Goal: Check status

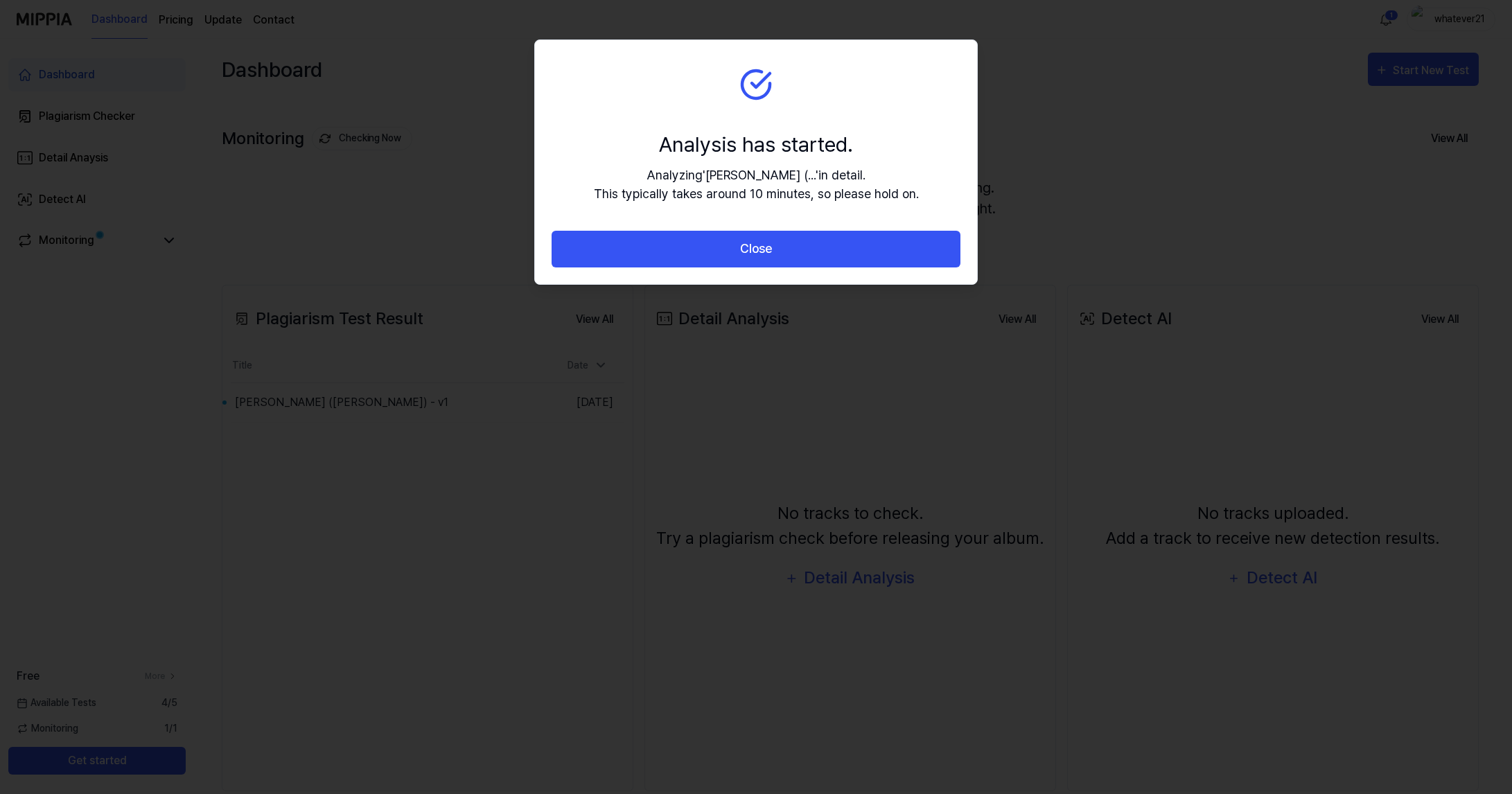
click at [822, 120] on section "Analysis has started. Analyzing ' [PERSON_NAME] (... ' in detail. This typicall…" at bounding box center [756, 136] width 442 height 190
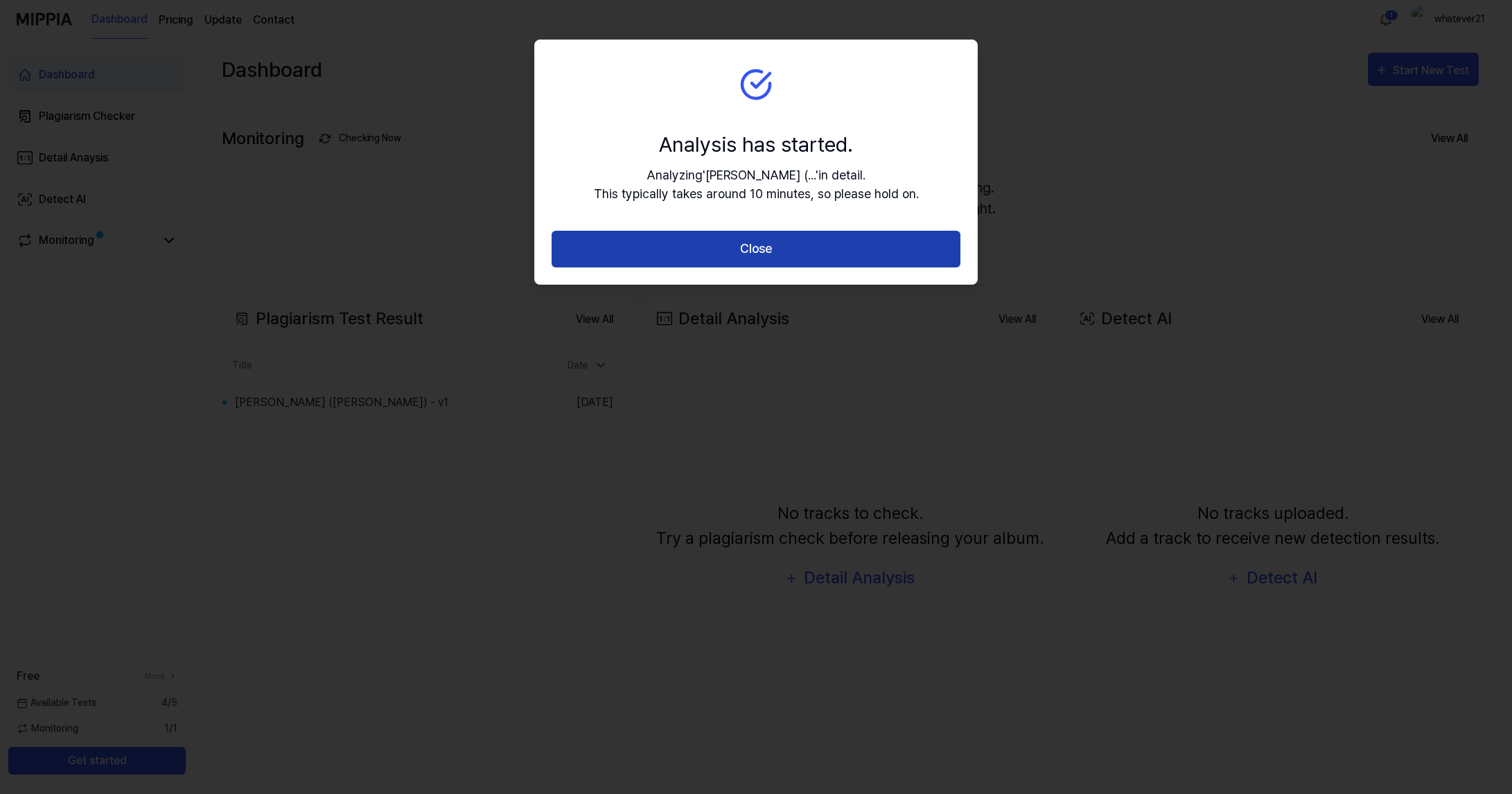
click at [685, 253] on button "Close" at bounding box center [756, 249] width 409 height 37
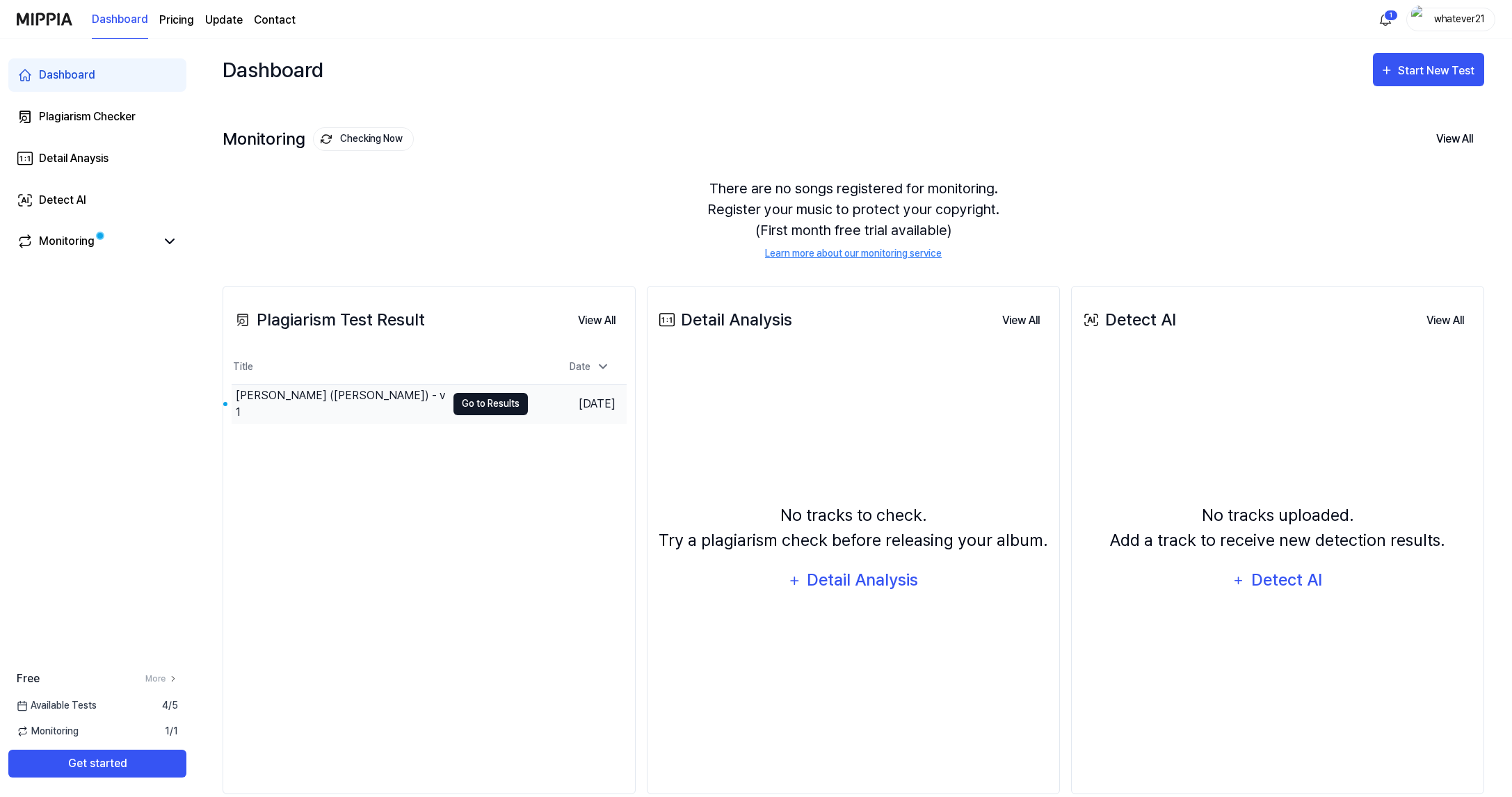
click at [488, 405] on button "Go to Results" at bounding box center [490, 404] width 74 height 22
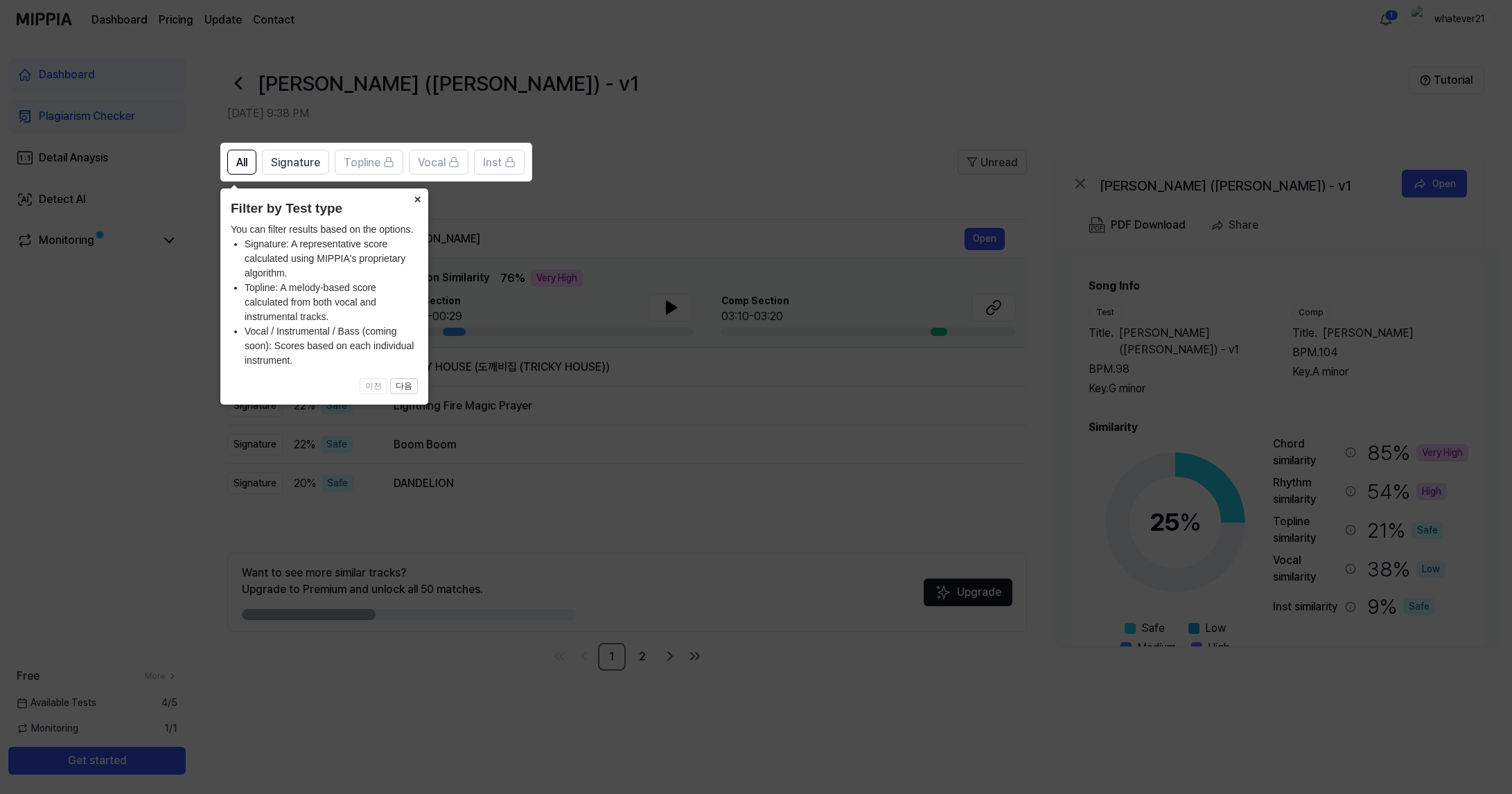
click at [415, 201] on button "×" at bounding box center [417, 198] width 22 height 19
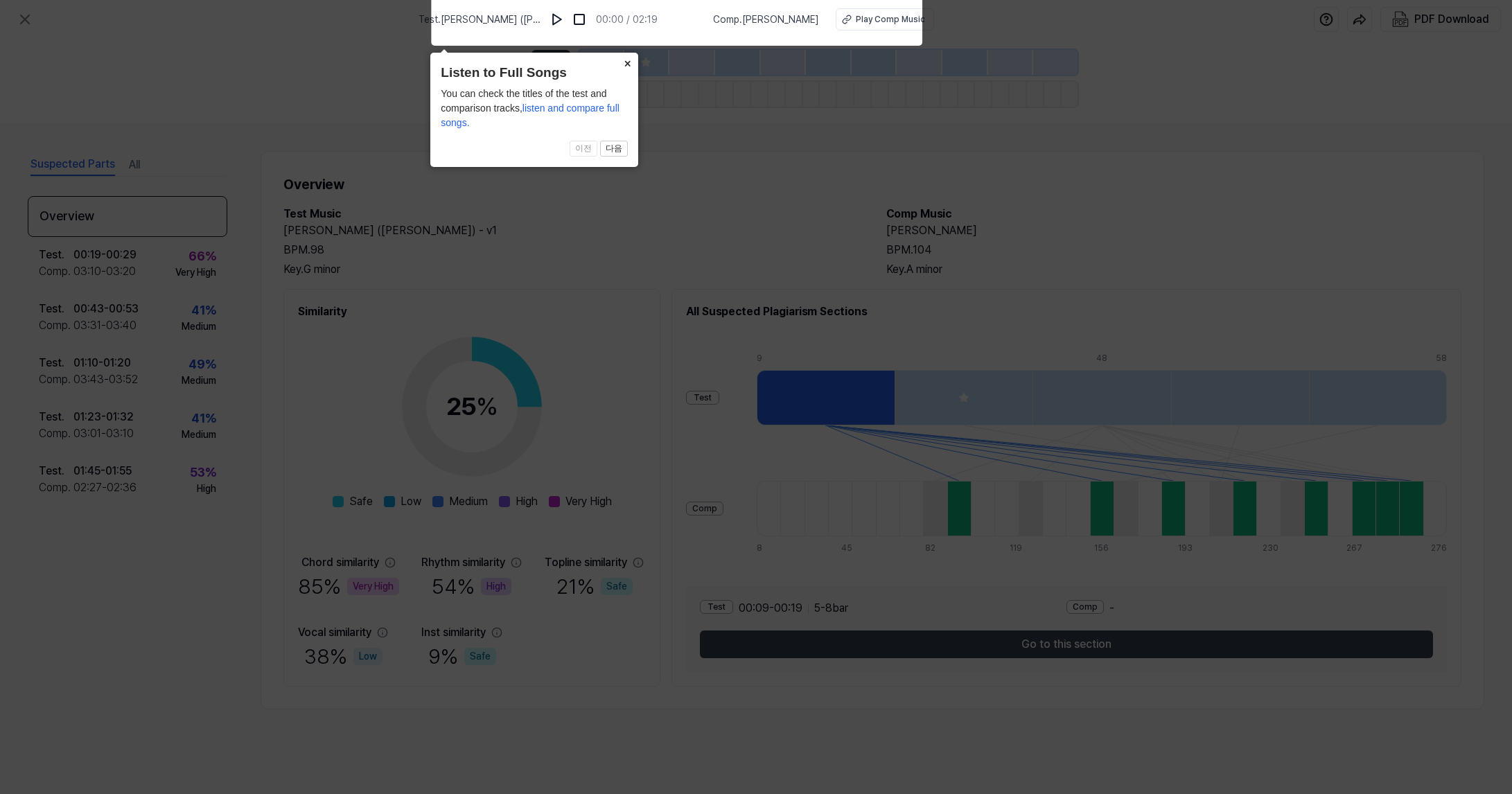
click at [631, 63] on button "×" at bounding box center [627, 62] width 22 height 19
